Goal: Information Seeking & Learning: Compare options

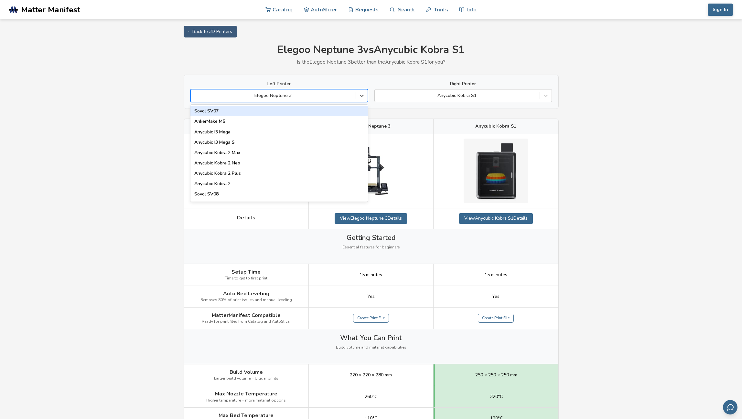
click at [365, 97] on div at bounding box center [362, 96] width 12 height 12
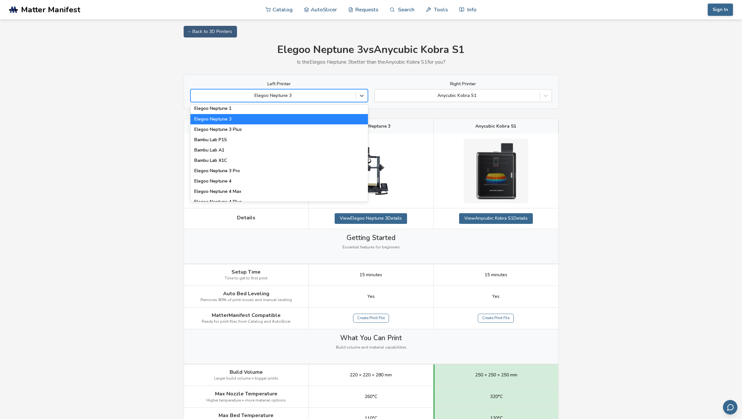
scroll to position [453, 0]
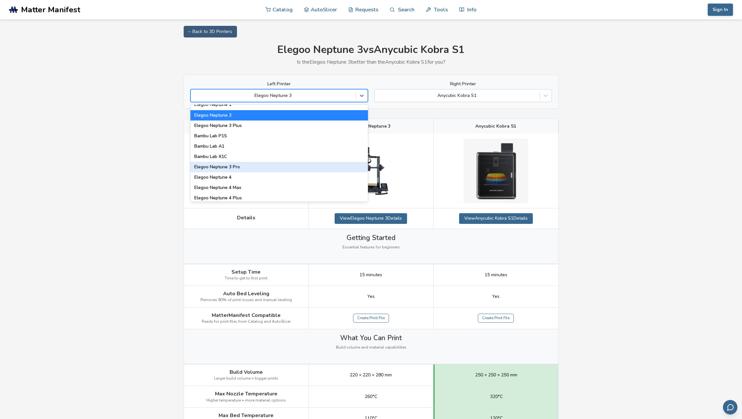
click at [247, 165] on div "Elegoo Neptune 3 Pro" at bounding box center [279, 167] width 178 height 10
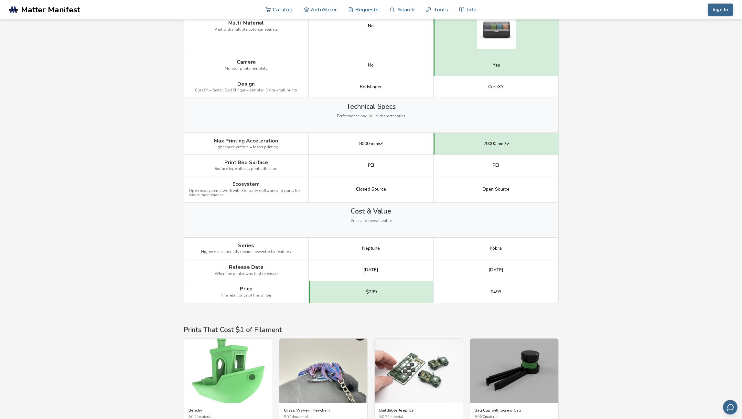
scroll to position [808, 0]
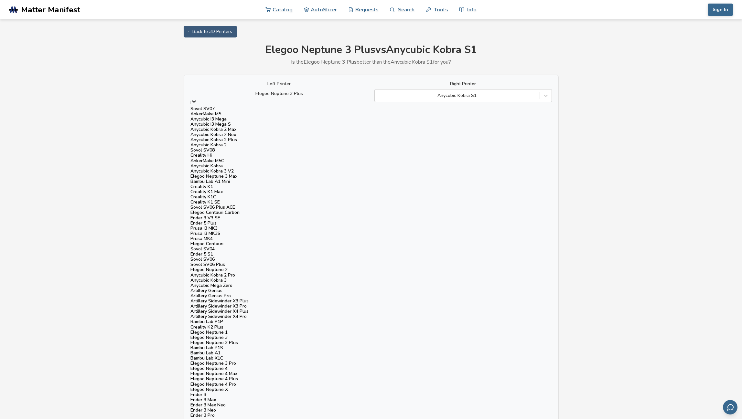
click at [260, 97] on div at bounding box center [279, 94] width 171 height 6
click at [244, 361] on div "Elegoo Neptune 3 Pro" at bounding box center [279, 363] width 178 height 5
